Goal: Navigation & Orientation: Find specific page/section

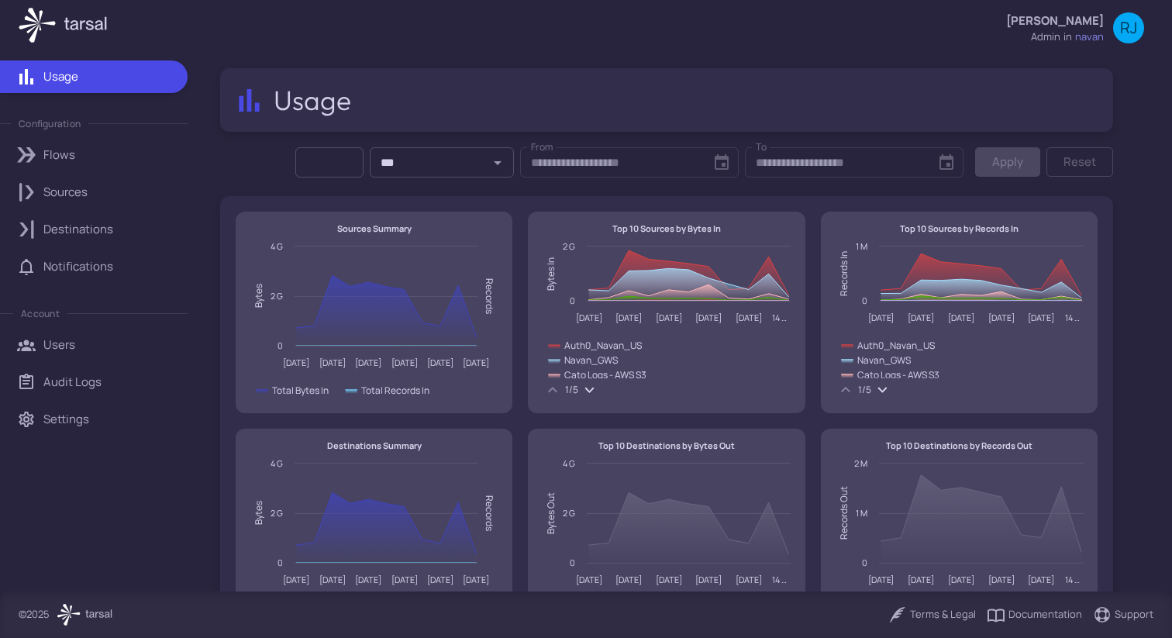
click at [132, 192] on div "Sources" at bounding box center [109, 192] width 133 height 17
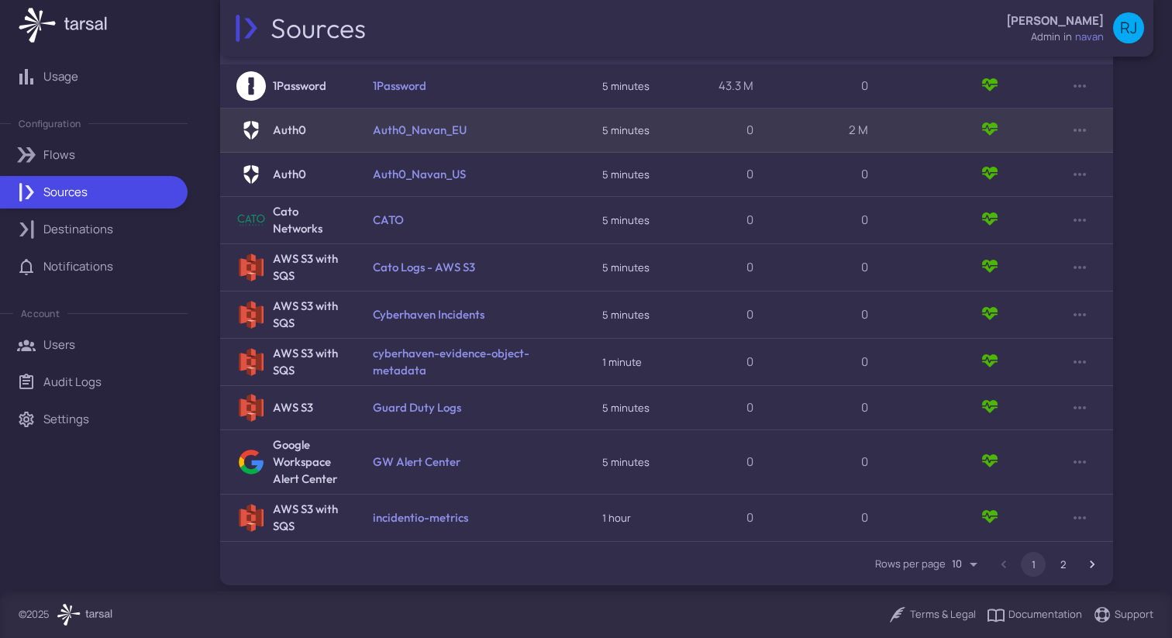
scroll to position [340, 0]
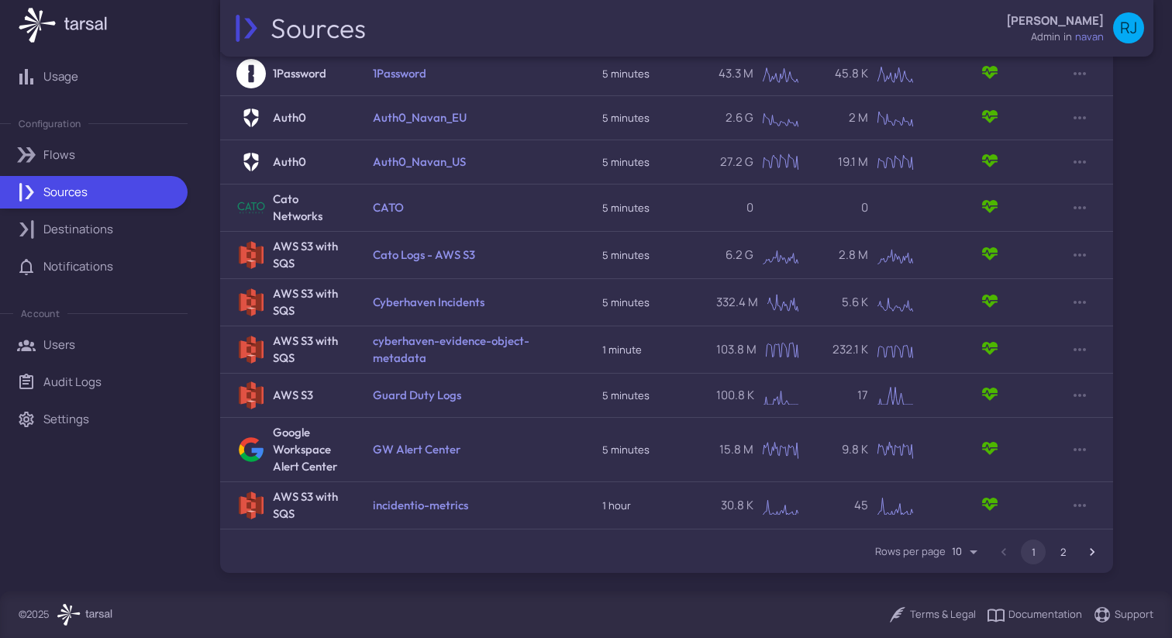
click at [1070, 553] on button "2" at bounding box center [1062, 551] width 25 height 25
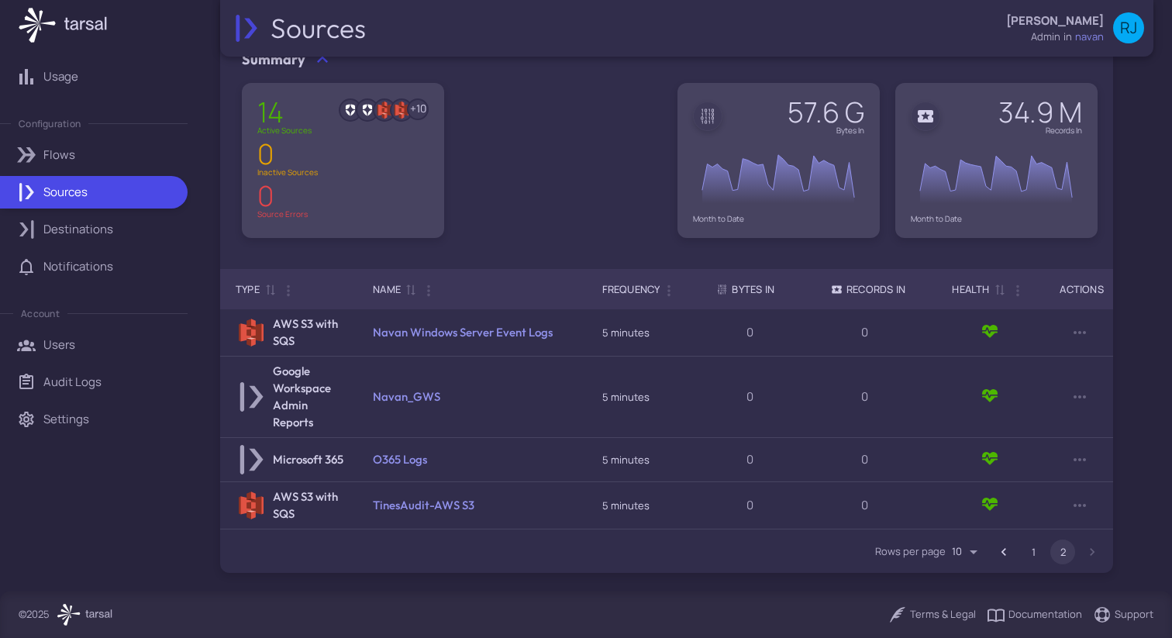
scroll to position [83, 0]
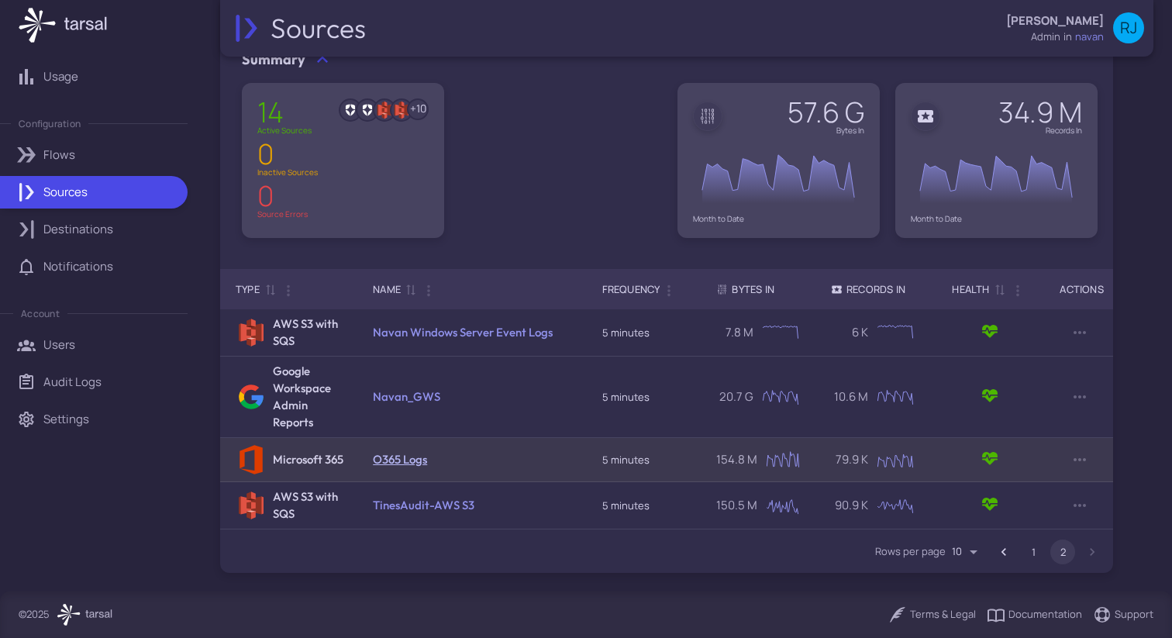
click at [392, 458] on link "O365 Logs" at bounding box center [400, 459] width 54 height 15
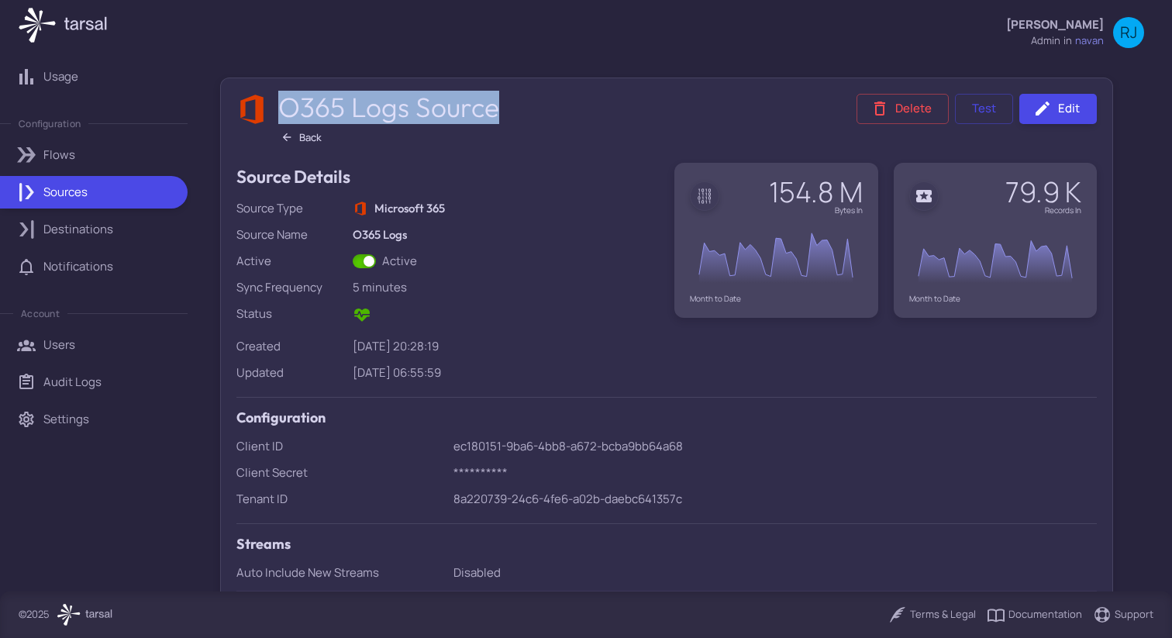
drag, startPoint x: 275, startPoint y: 107, endPoint x: 497, endPoint y: 107, distance: 221.6
click at [498, 107] on div "O365 Logs Source Back" at bounding box center [387, 120] width 224 height 53
click at [497, 107] on h2 "O365 Logs Source" at bounding box center [390, 107] width 224 height 33
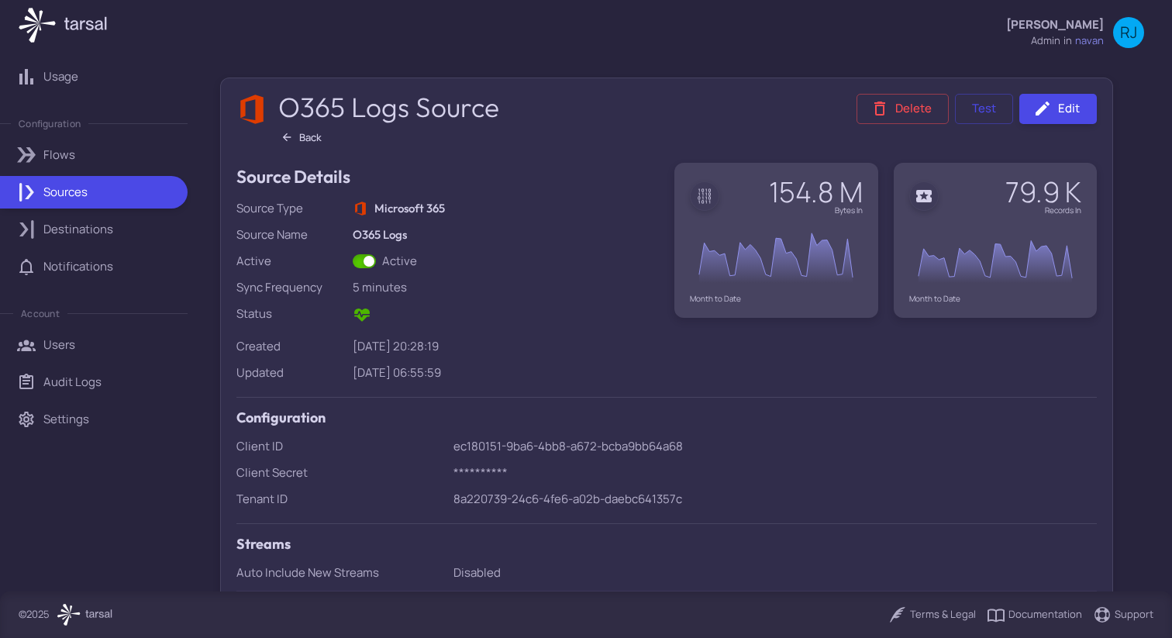
click at [497, 107] on h2 "O365 Logs Source" at bounding box center [390, 107] width 224 height 33
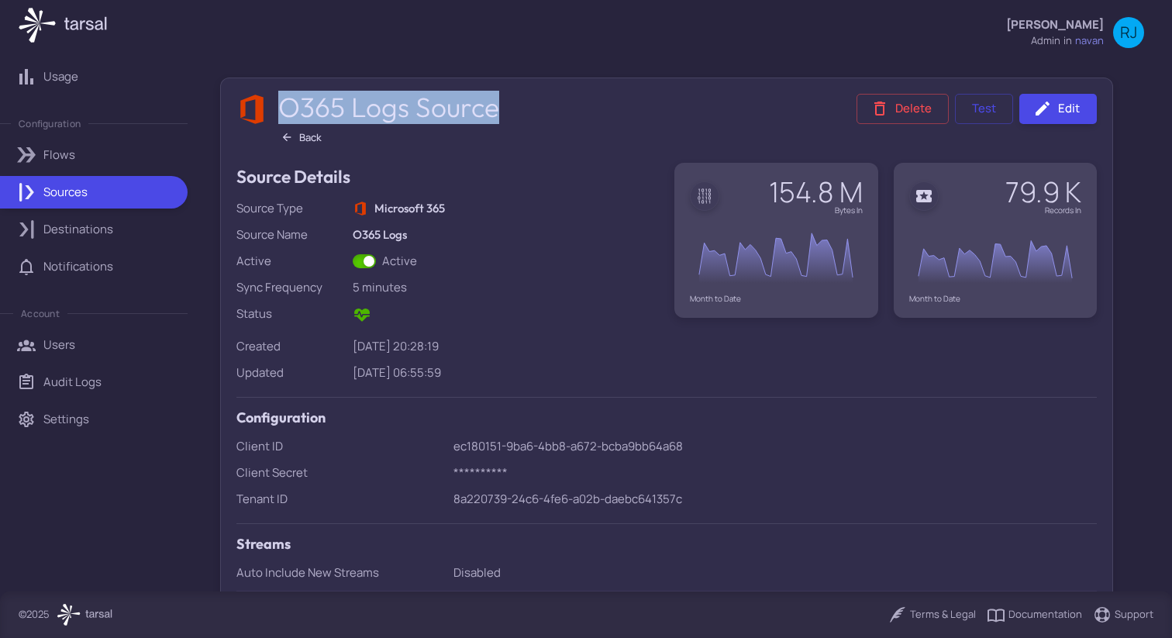
click at [497, 107] on h2 "O365 Logs Source" at bounding box center [390, 107] width 224 height 33
click at [1045, 618] on div "Documentation" at bounding box center [1033, 614] width 95 height 19
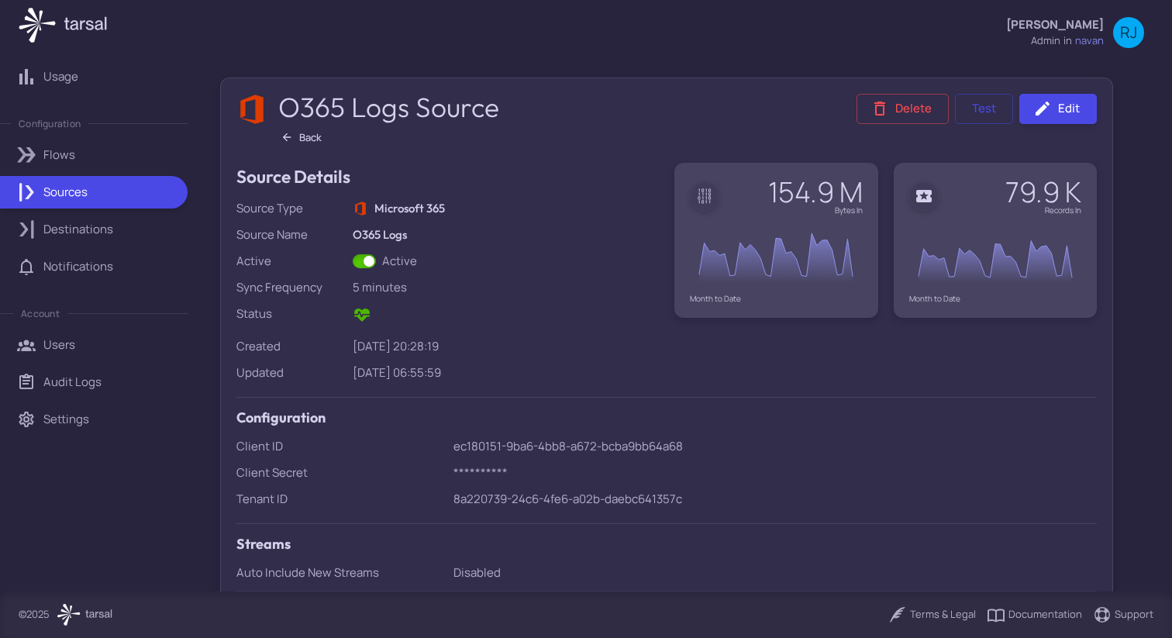
click at [504, 115] on div "O365 Logs Source Back Delete Test Edit" at bounding box center [666, 120] width 860 height 53
